Goal: Task Accomplishment & Management: Complete application form

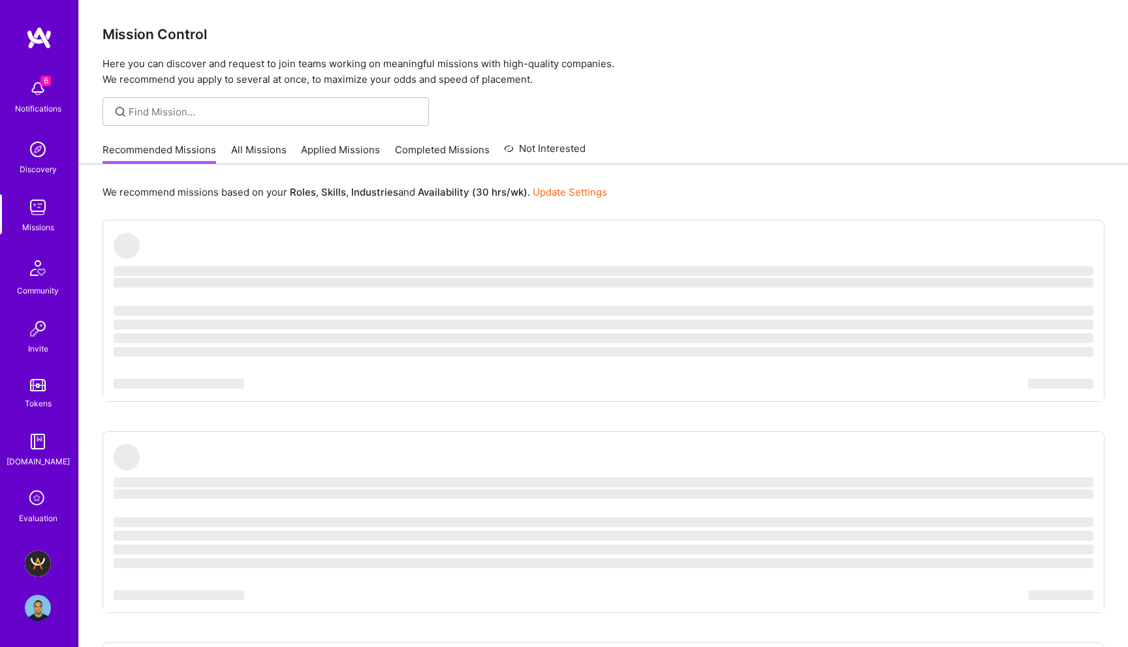
click at [33, 557] on img at bounding box center [38, 564] width 26 height 26
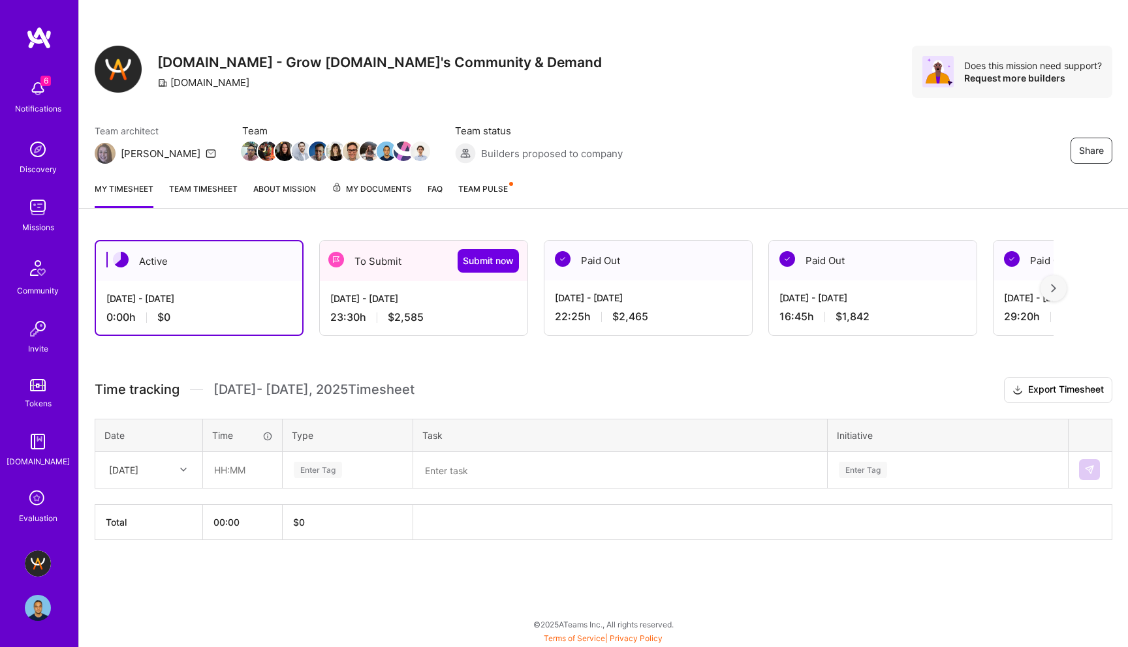
click at [394, 276] on div "To Submit Submit now" at bounding box center [424, 261] width 208 height 40
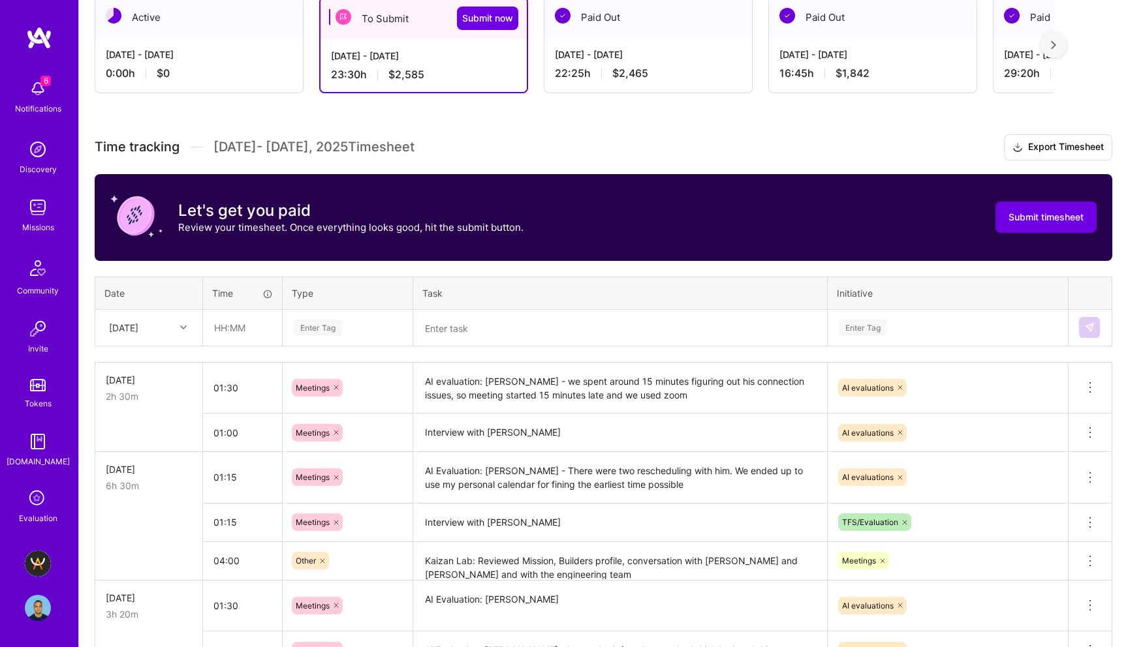
scroll to position [264, 0]
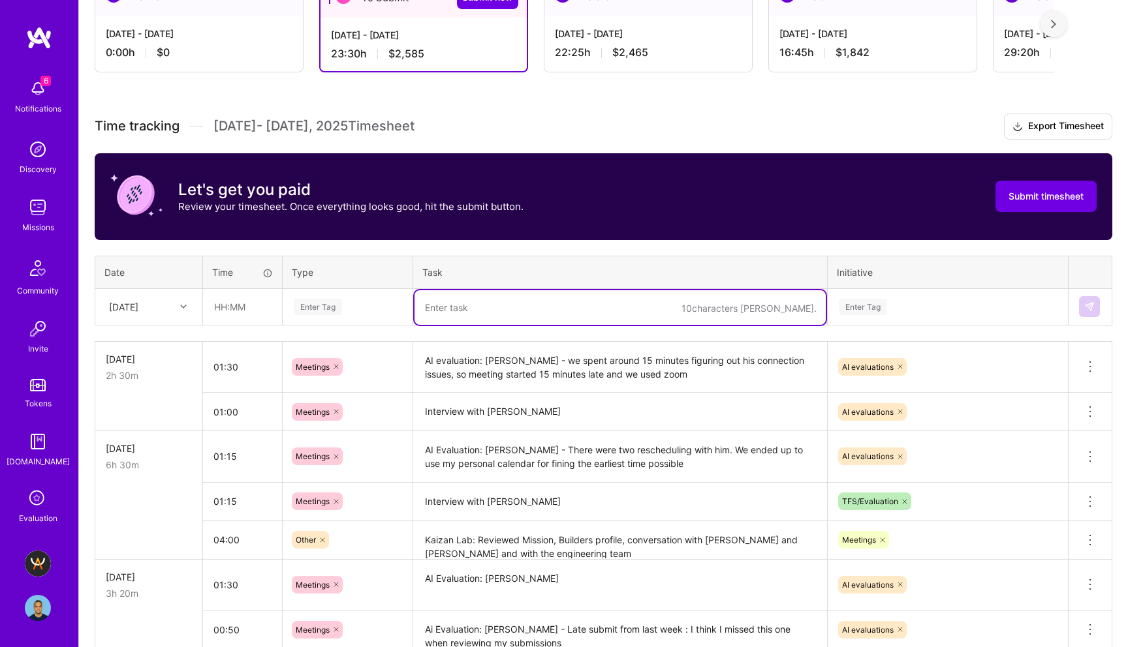
click at [471, 309] on textarea at bounding box center [619, 307] width 411 height 35
type textarea "Operation: Rescheduling calls and slack conversations"
click at [325, 308] on div "Enter Tag" at bounding box center [318, 307] width 48 height 20
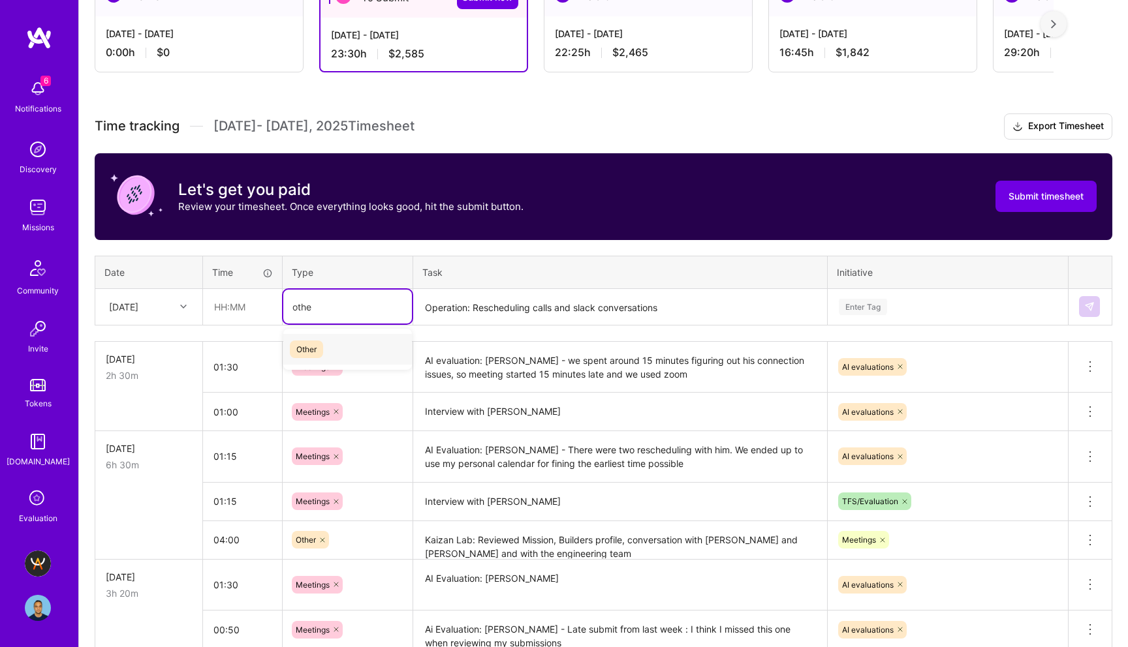
type input "other"
click at [309, 348] on span "Other" at bounding box center [306, 350] width 33 height 18
click at [320, 308] on icon at bounding box center [323, 307] width 8 height 8
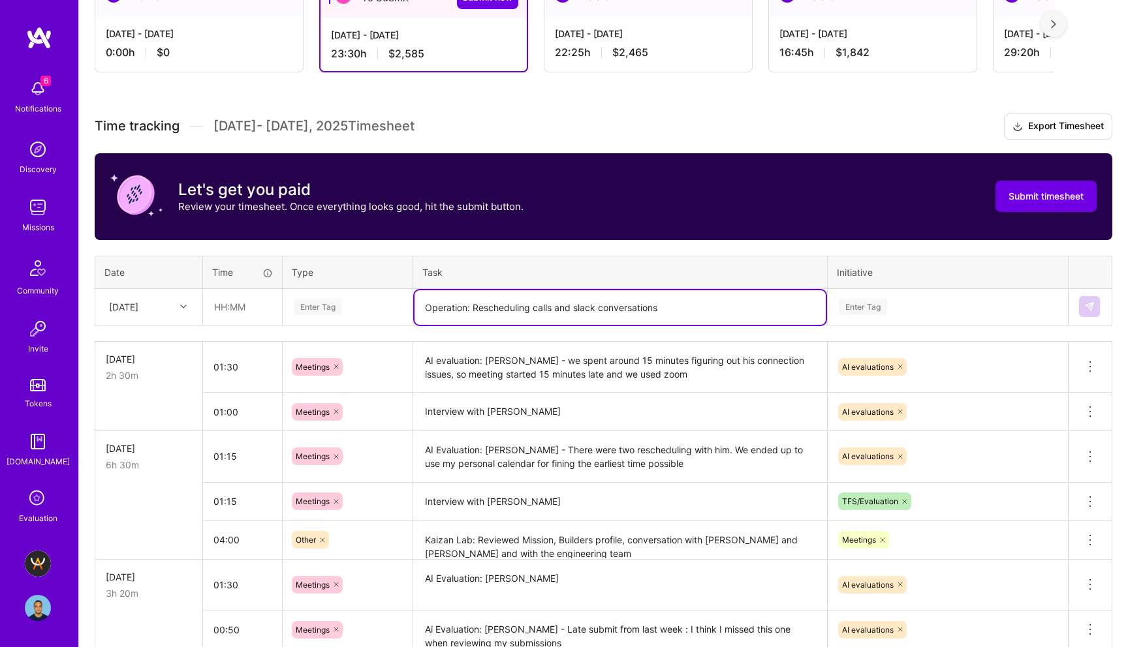
drag, startPoint x: 664, startPoint y: 309, endPoint x: 360, endPoint y: 309, distance: 304.1
click at [360, 309] on tr "[DATE] Enter Tag Operation: Rescheduling calls and slack conversations Enter Tag" at bounding box center [603, 306] width 1017 height 37
click at [1021, 192] on span "Submit timesheet" at bounding box center [1045, 196] width 75 height 13
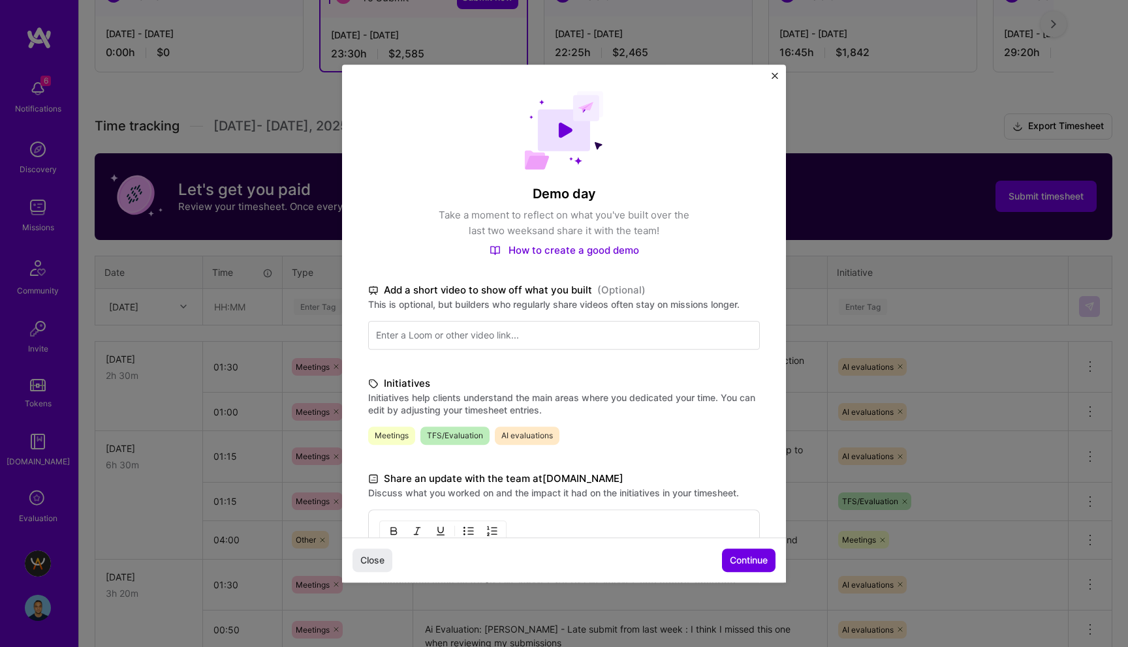
scroll to position [276, 0]
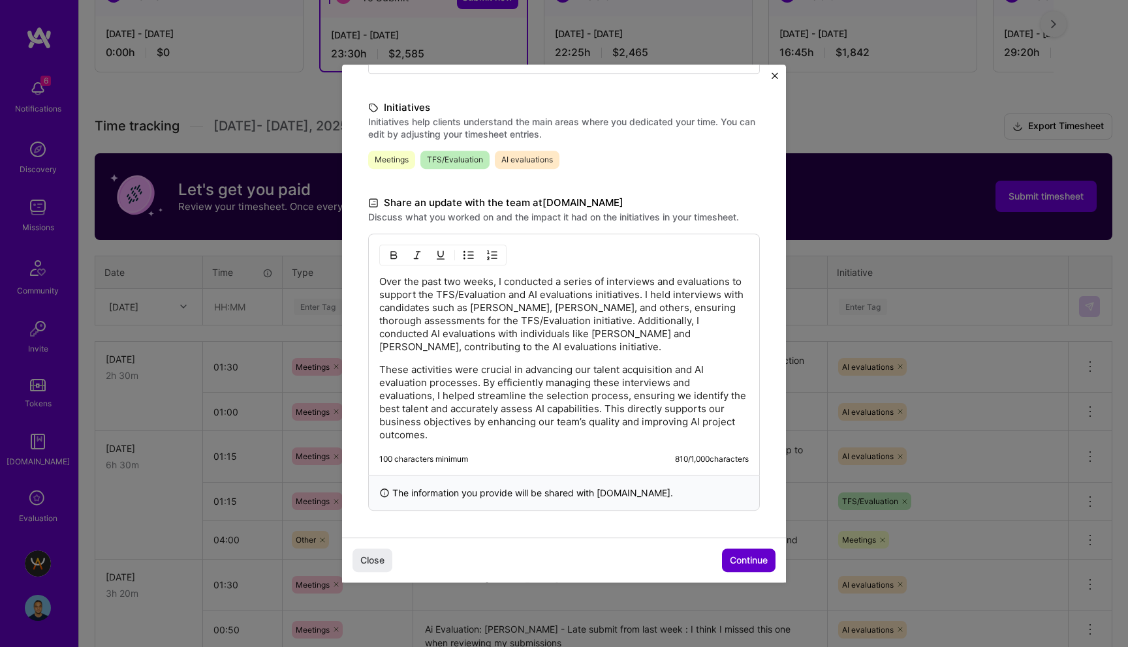
click at [739, 564] on span "Continue" at bounding box center [749, 560] width 38 height 13
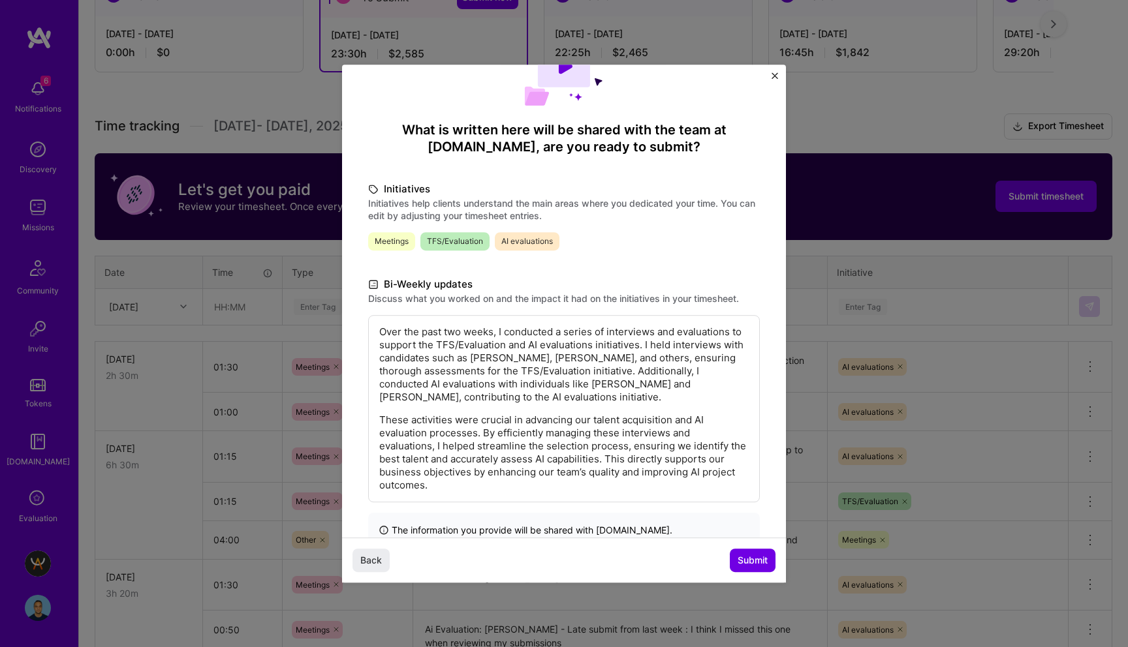
scroll to position [100, 0]
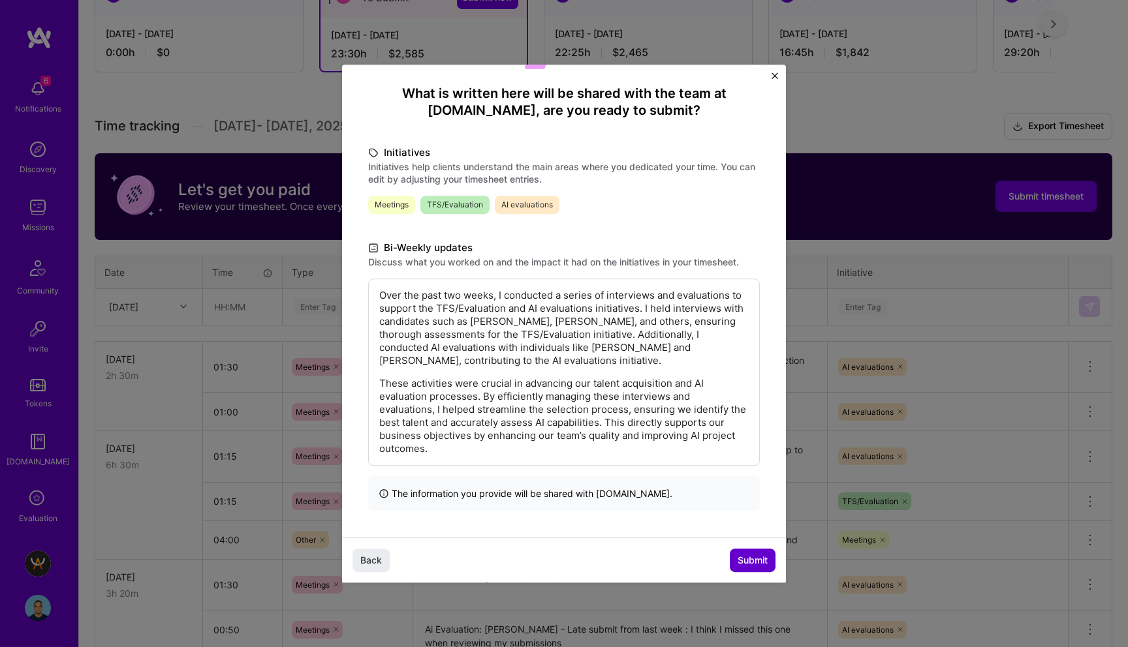
click at [748, 549] on button "Submit" at bounding box center [753, 560] width 46 height 23
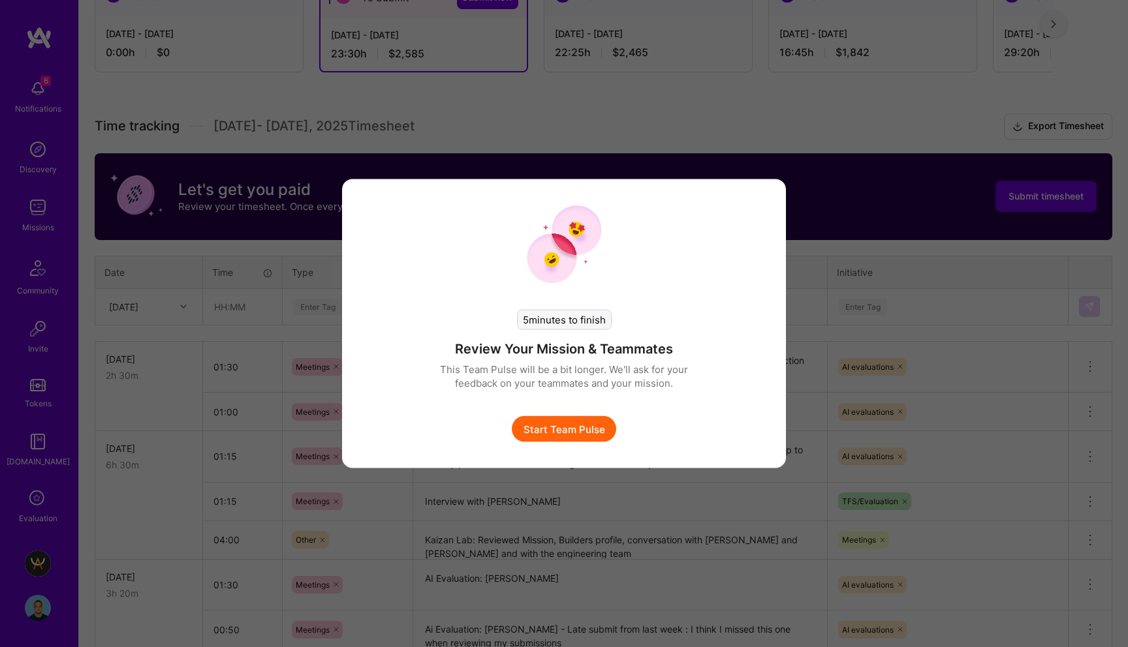
click at [568, 424] on button "Start Team Pulse" at bounding box center [564, 429] width 104 height 26
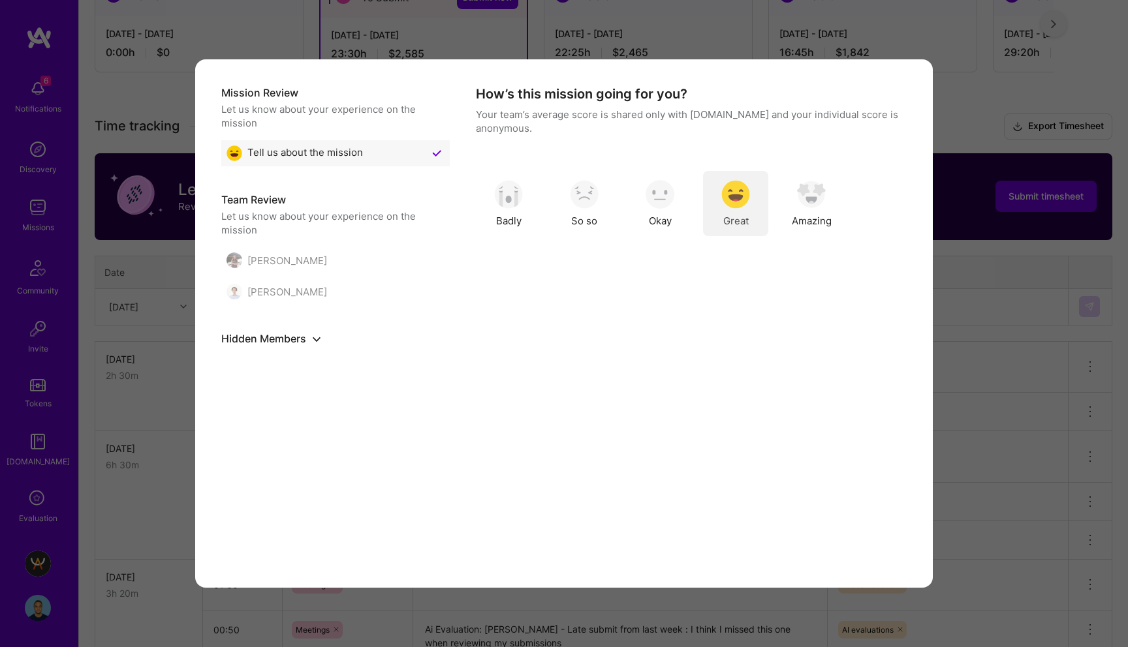
click at [739, 180] on img "modal" at bounding box center [735, 194] width 29 height 29
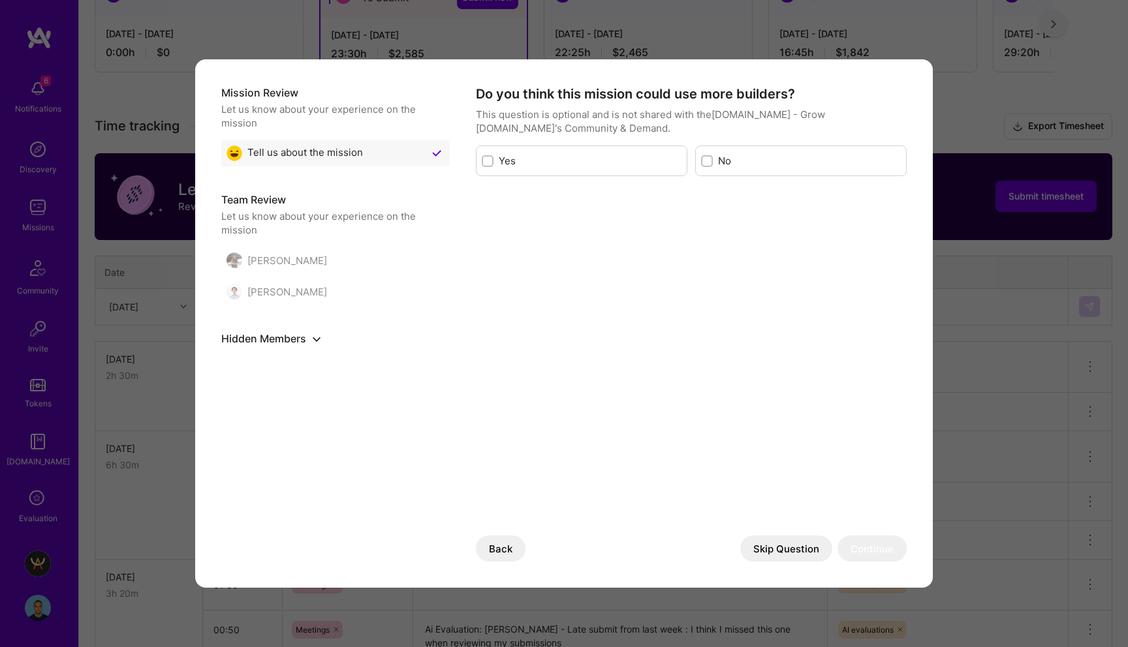
click at [765, 553] on button "Skip Question" at bounding box center [786, 549] width 92 height 26
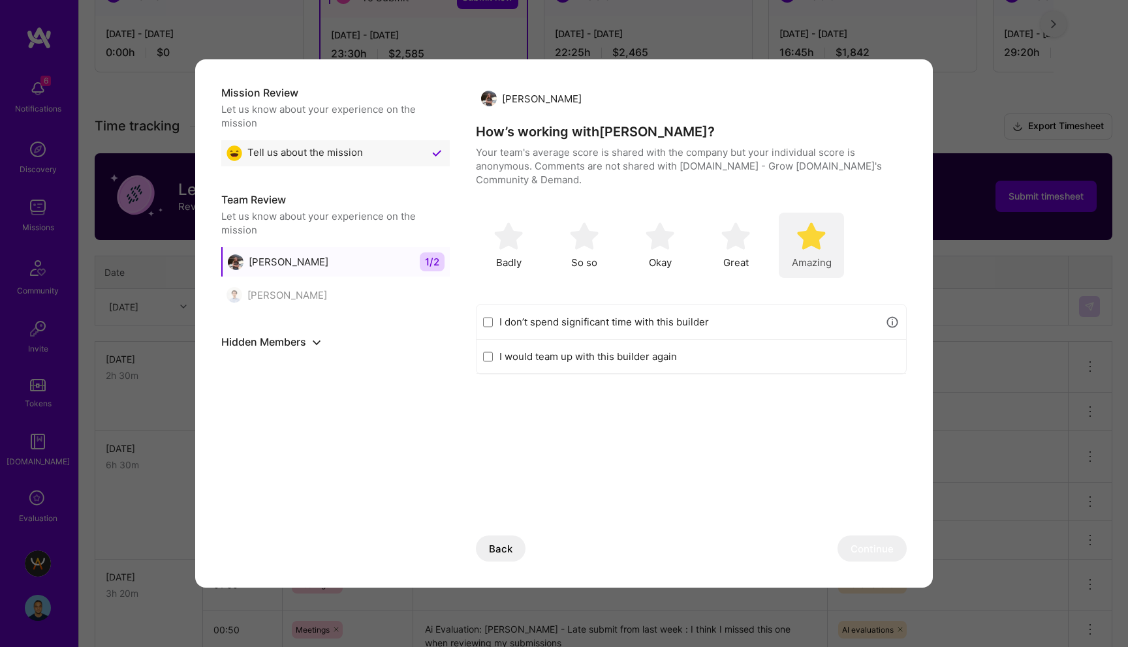
click at [816, 226] on img "modal" at bounding box center [811, 236] width 29 height 29
click at [865, 545] on button "Continue" at bounding box center [871, 549] width 69 height 26
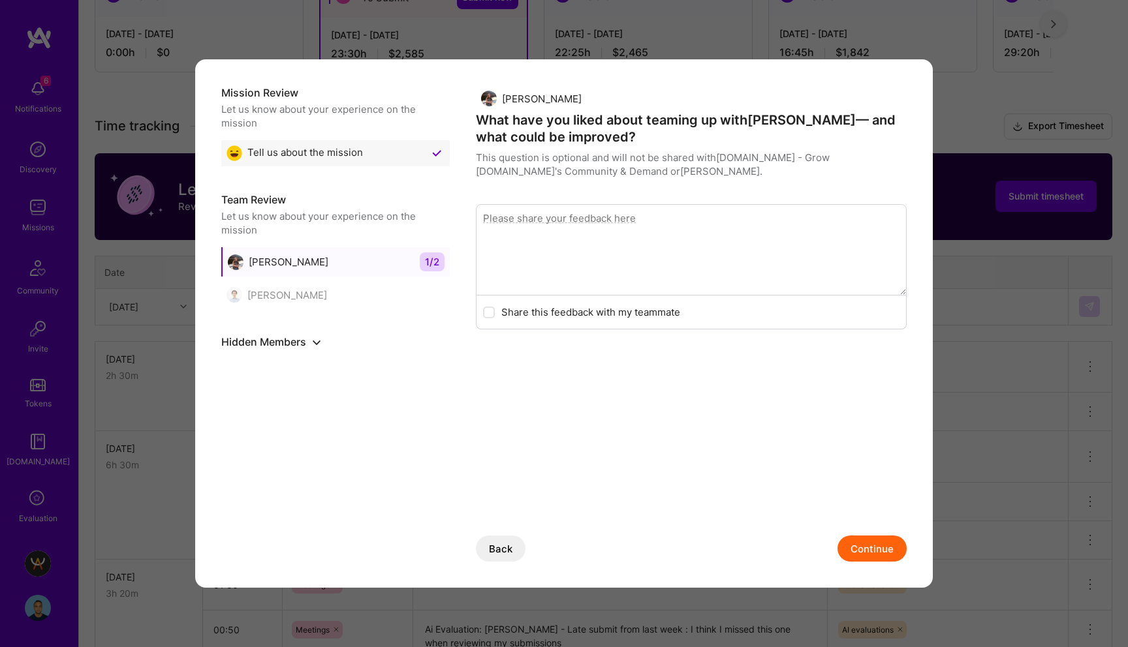
click at [762, 228] on textarea "modal" at bounding box center [691, 249] width 431 height 91
type textarea "Always proactively helping, very great in organizing tasks and responding to su…"
click at [881, 542] on button "Continue" at bounding box center [871, 549] width 69 height 26
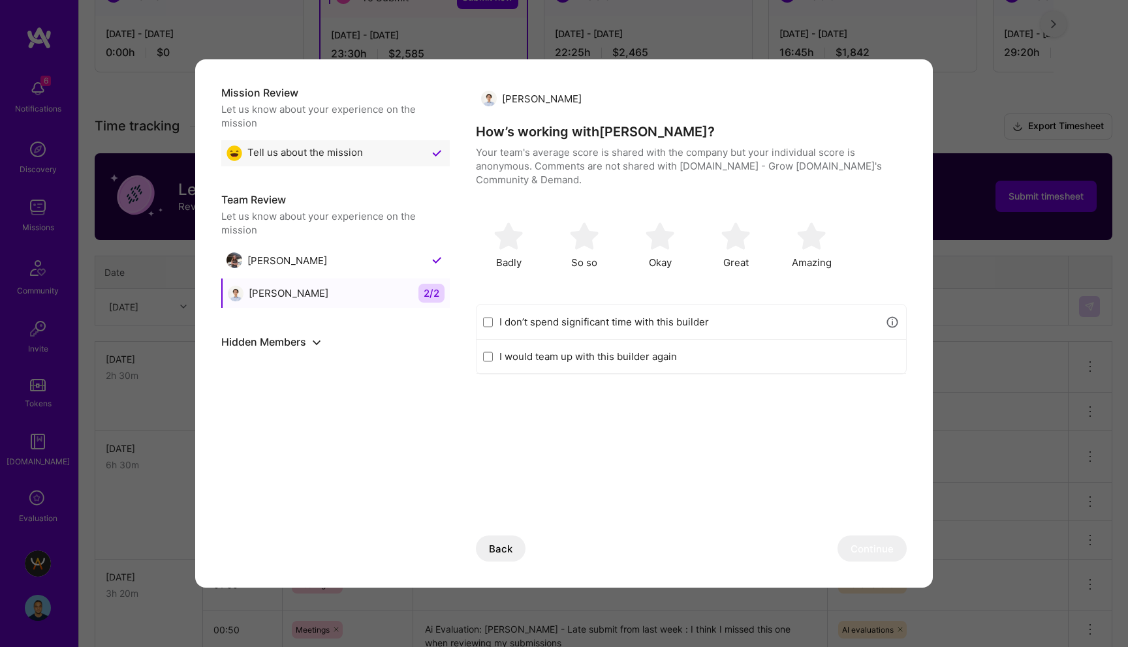
click at [597, 315] on label "I don’t spend significant time with this builder" at bounding box center [688, 322] width 379 height 14
click at [493, 317] on input "I don’t spend significant time with this builder" at bounding box center [488, 322] width 10 height 10
checkbox input "true"
click at [888, 540] on button "Continue" at bounding box center [871, 549] width 69 height 26
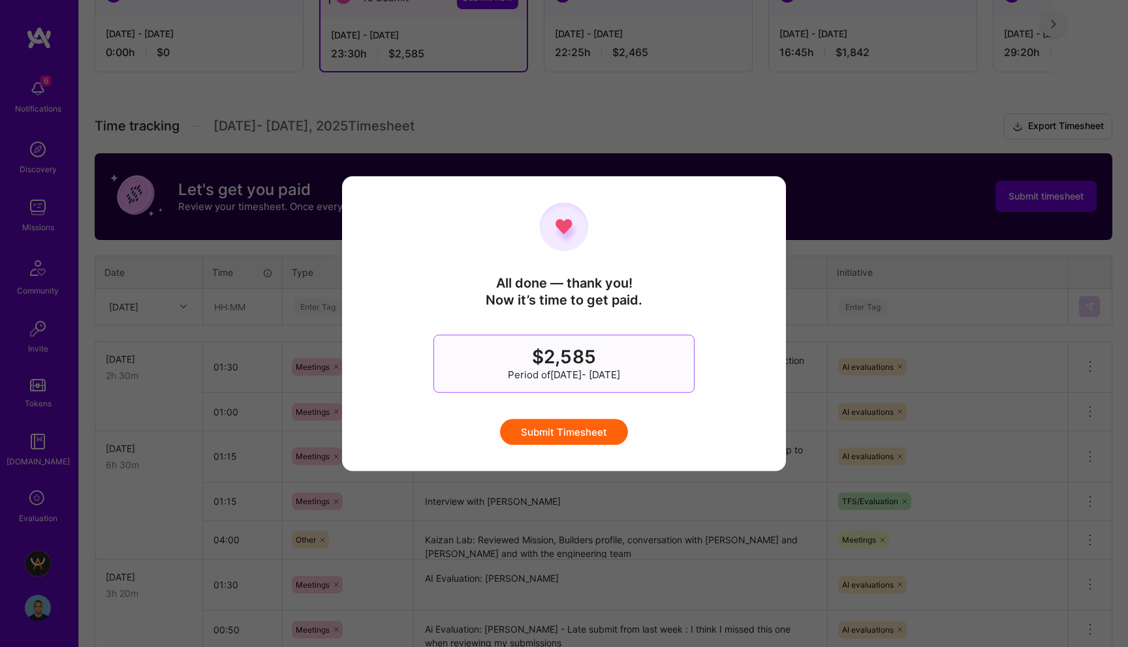
click at [592, 430] on button "Submit Timesheet" at bounding box center [564, 432] width 128 height 26
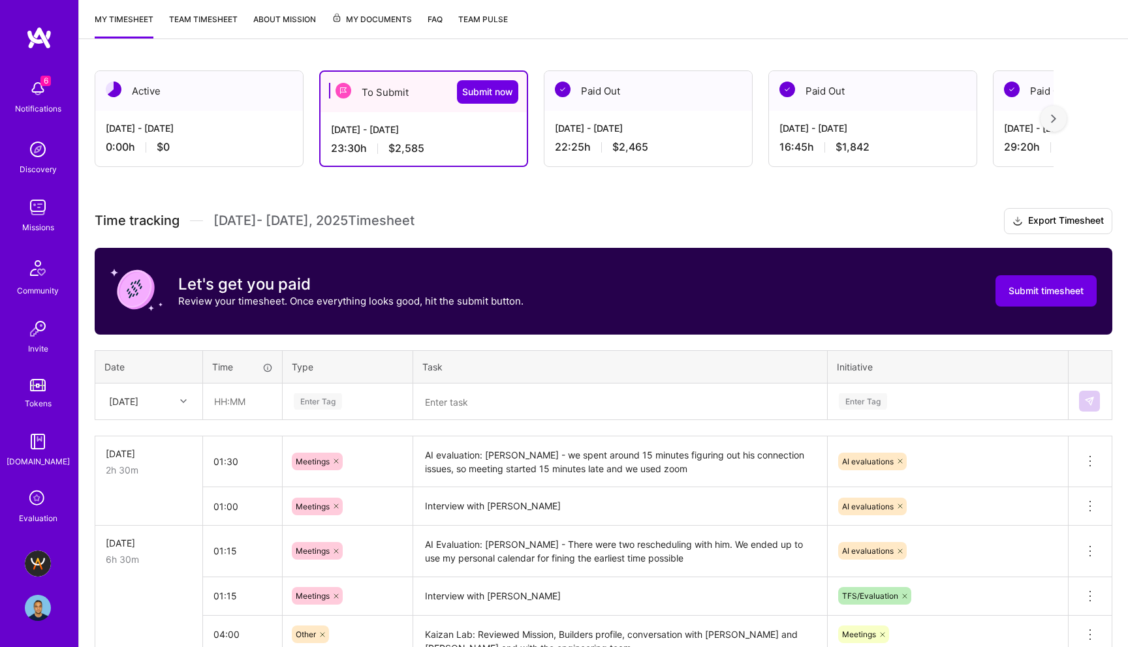
scroll to position [165, 0]
